Goal: Navigation & Orientation: Find specific page/section

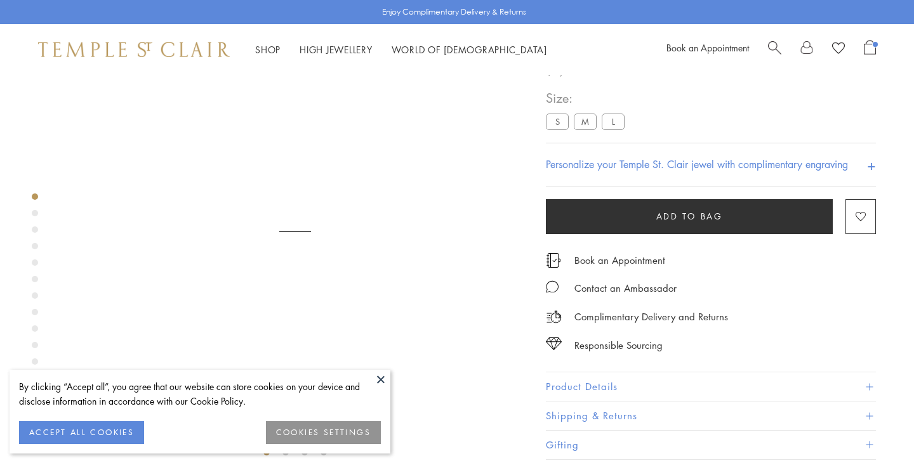
click at [586, 129] on label "M" at bounding box center [585, 122] width 23 height 16
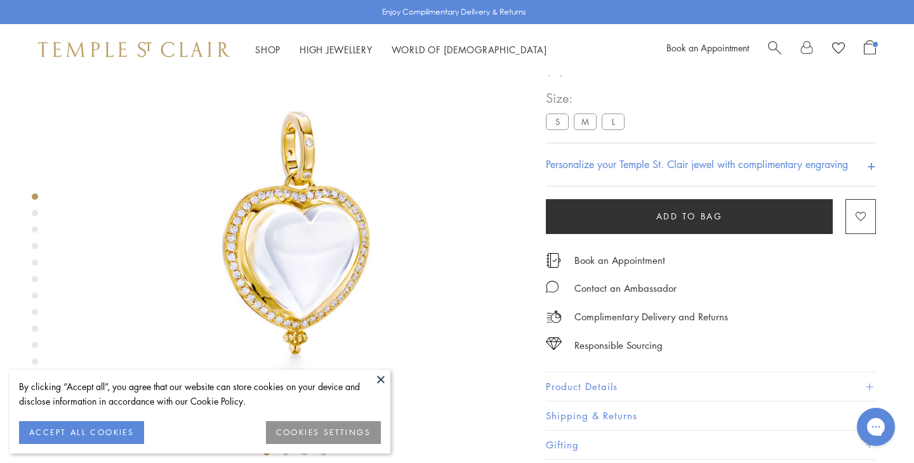
click at [380, 378] on button at bounding box center [380, 379] width 19 height 19
click at [382, 379] on button at bounding box center [380, 379] width 19 height 19
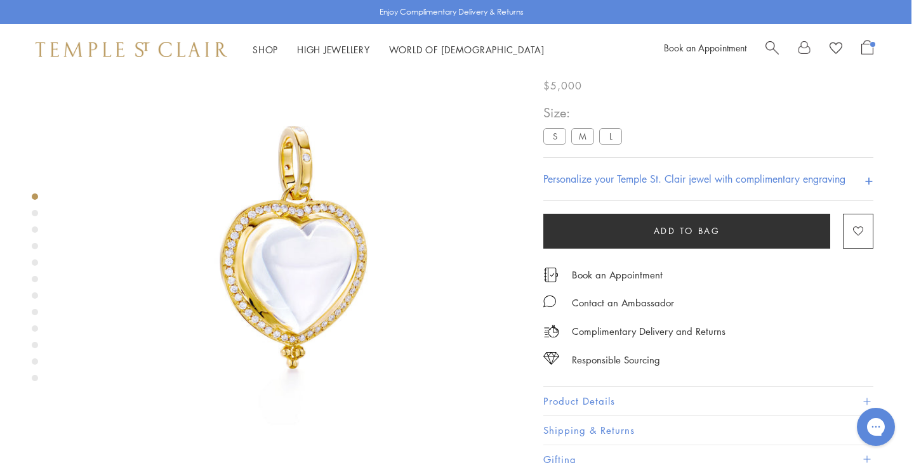
scroll to position [0, 3]
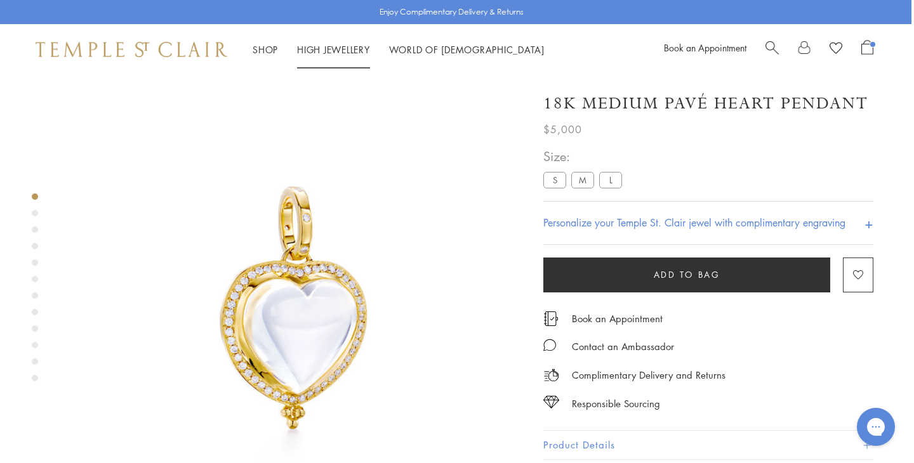
click at [330, 52] on link "High Jewellery High Jewellery" at bounding box center [333, 49] width 73 height 13
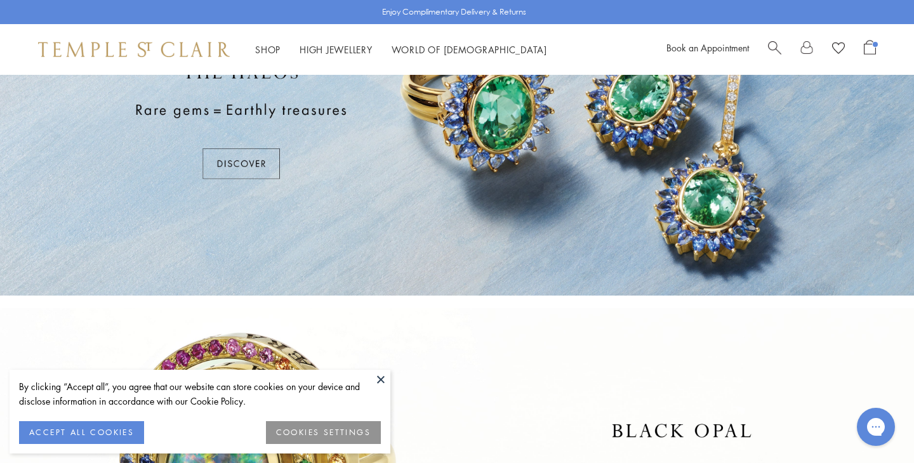
scroll to position [99, 0]
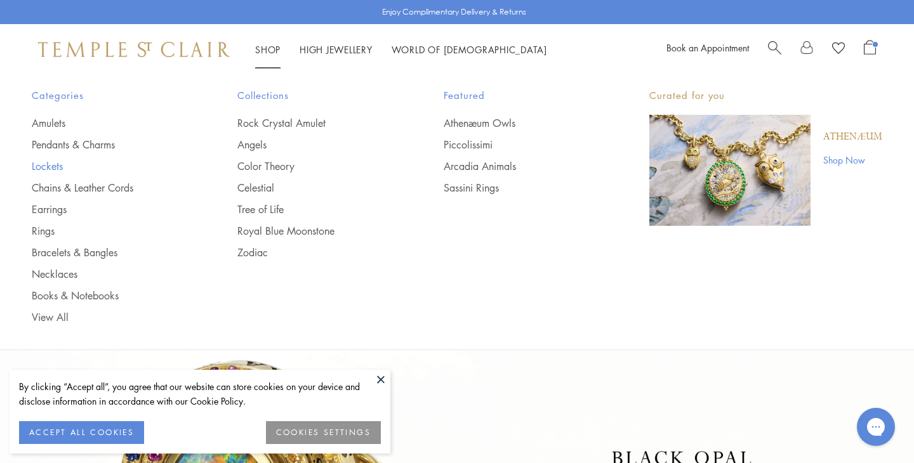
click at [52, 165] on link "Lockets" at bounding box center [109, 166] width 155 height 14
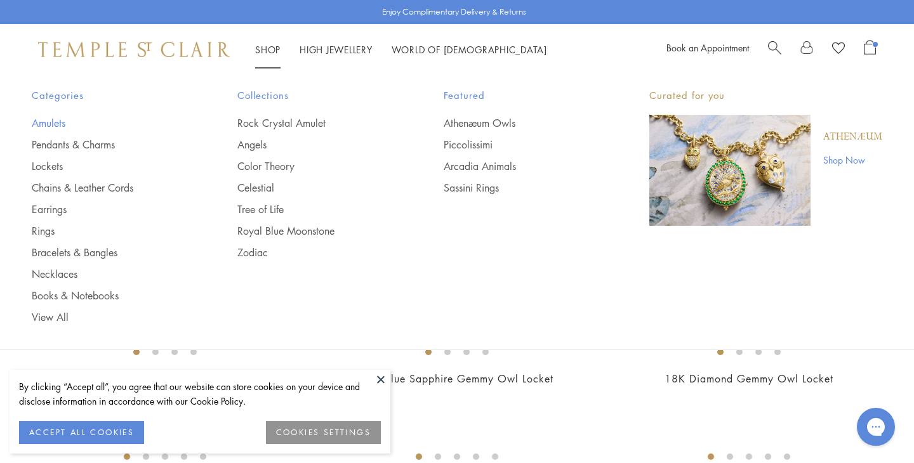
click at [56, 124] on link "Amulets" at bounding box center [109, 123] width 155 height 14
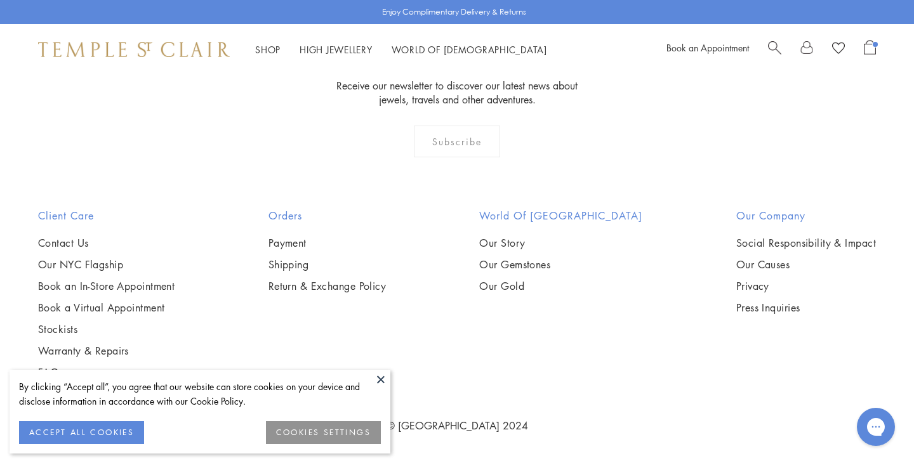
scroll to position [3064, 0]
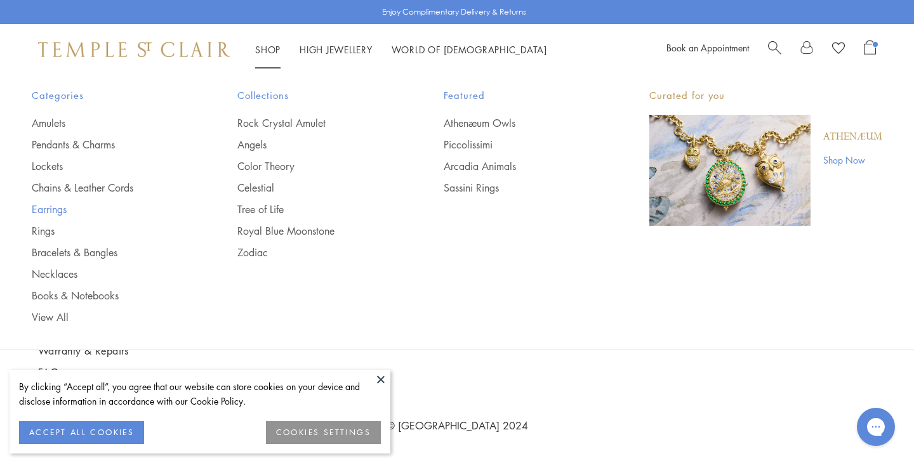
click at [56, 211] on link "Earrings" at bounding box center [109, 209] width 155 height 14
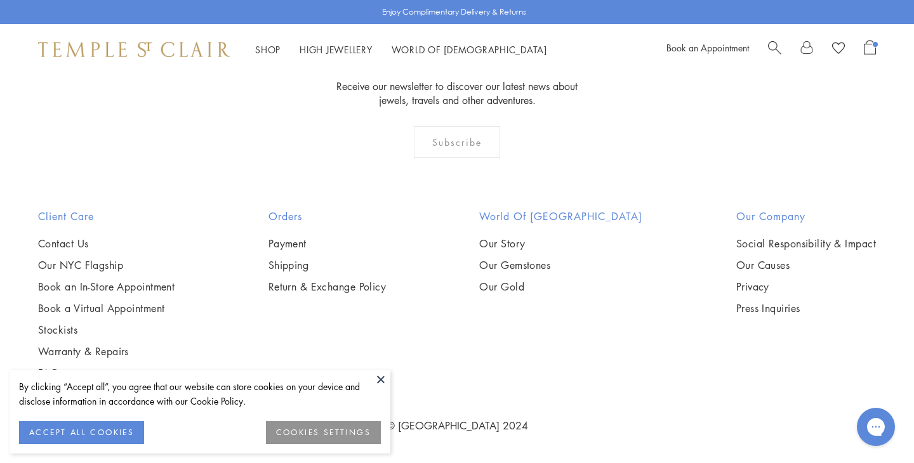
scroll to position [6424, 0]
